Goal: Task Accomplishment & Management: Complete application form

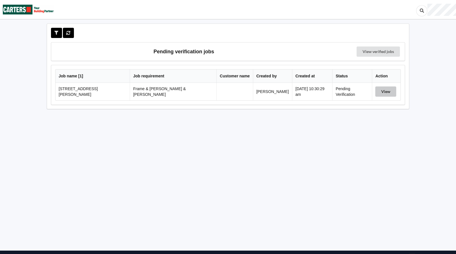
click at [380, 93] on button "View" at bounding box center [386, 91] width 21 height 10
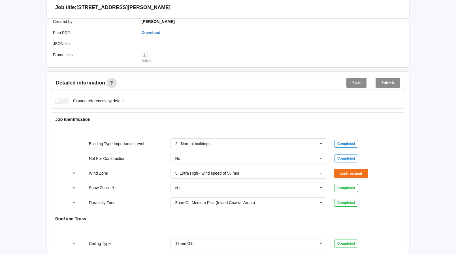
scroll to position [170, 0]
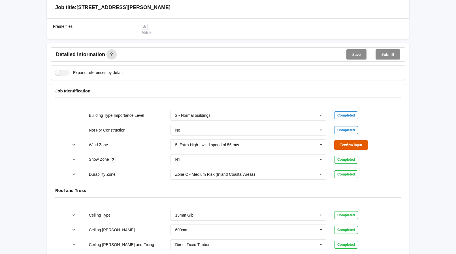
click at [356, 141] on button "Confirm input" at bounding box center [352, 144] width 34 height 9
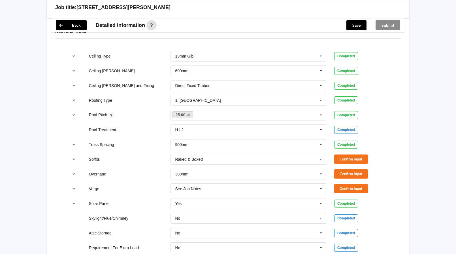
scroll to position [340, 0]
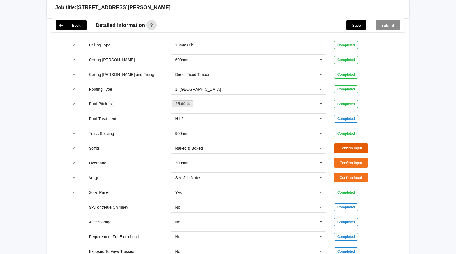
click at [350, 143] on button "Confirm input" at bounding box center [352, 147] width 34 height 9
click at [352, 158] on button "Confirm input" at bounding box center [352, 162] width 34 height 9
click at [353, 173] on button "Confirm input" at bounding box center [352, 177] width 34 height 9
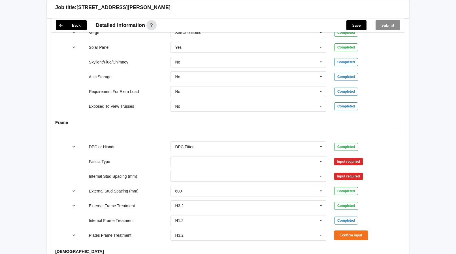
scroll to position [510, 0]
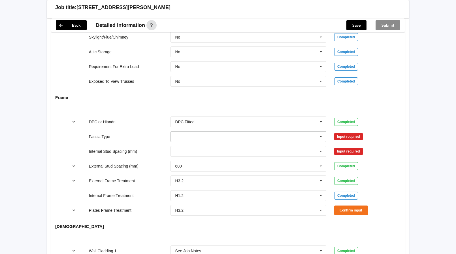
click at [322, 132] on icon at bounding box center [321, 137] width 9 height 10
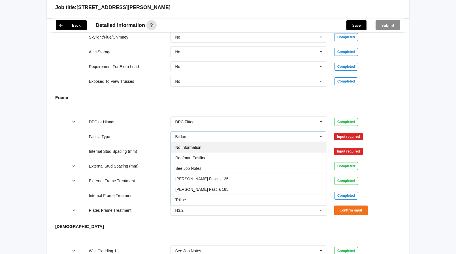
click at [221, 144] on div "No Information" at bounding box center [248, 147] width 155 height 10
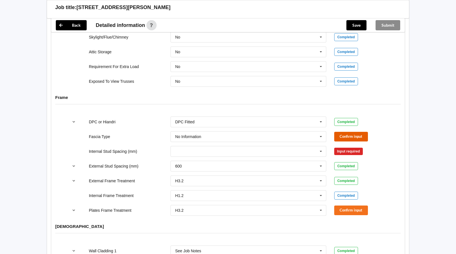
click at [355, 132] on button "Confirm input" at bounding box center [352, 136] width 34 height 9
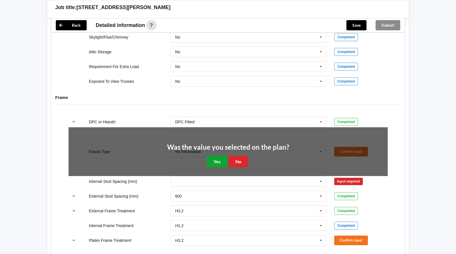
click at [218, 156] on button "Yes" at bounding box center [217, 162] width 21 height 12
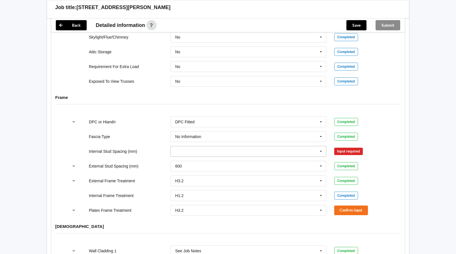
click at [321, 146] on icon at bounding box center [321, 151] width 9 height 10
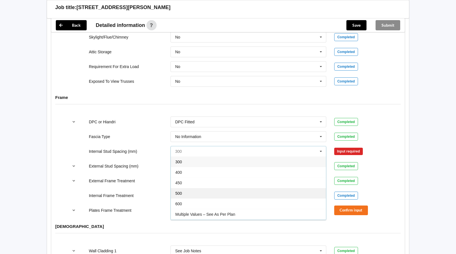
scroll to position [21, 0]
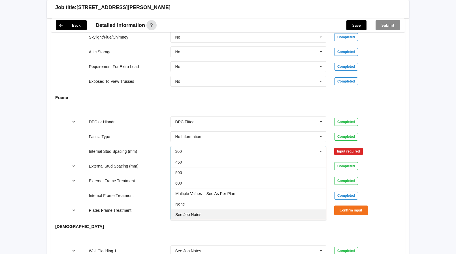
click at [194, 212] on span "See Job Notes" at bounding box center [189, 214] width 26 height 5
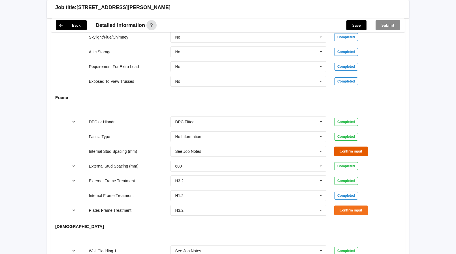
click at [356, 147] on button "Confirm input" at bounding box center [352, 151] width 34 height 9
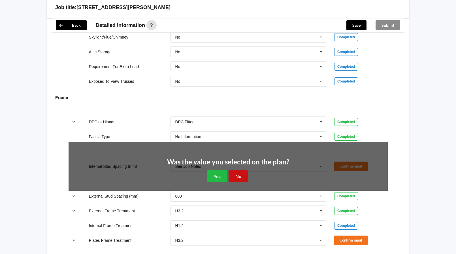
click at [239, 172] on button "No" at bounding box center [239, 176] width 20 height 12
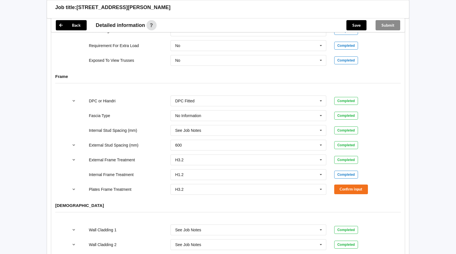
scroll to position [567, 0]
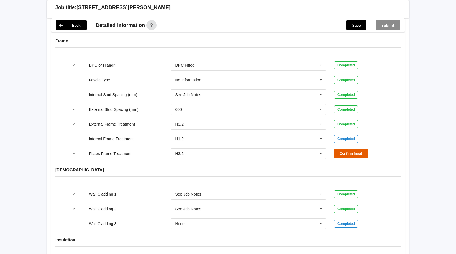
click at [351, 151] on button "Confirm input" at bounding box center [352, 153] width 34 height 9
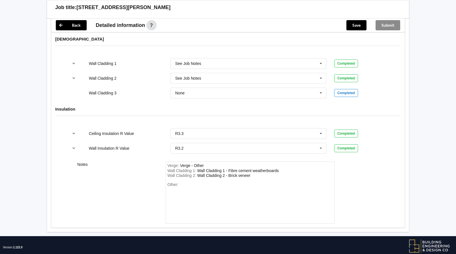
scroll to position [703, 0]
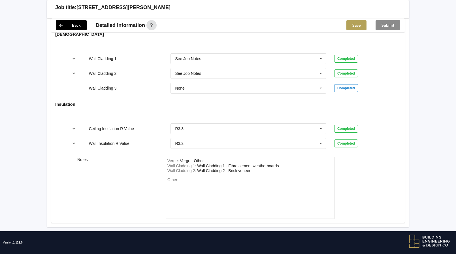
click at [359, 27] on button "Save" at bounding box center [357, 25] width 20 height 10
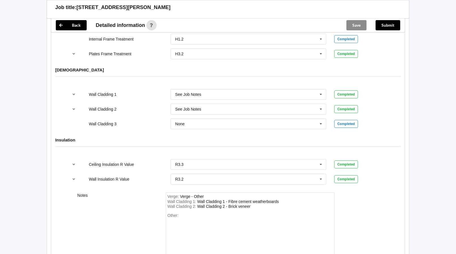
scroll to position [620, 0]
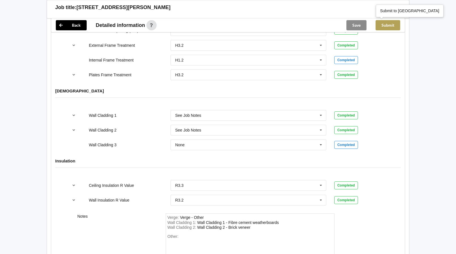
click at [390, 25] on button "Submit" at bounding box center [388, 25] width 25 height 10
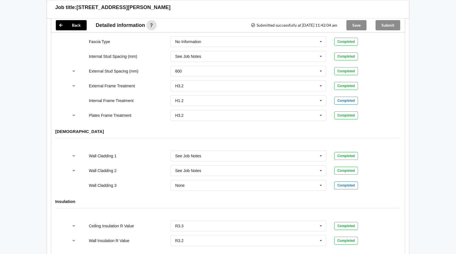
scroll to position [676, 0]
